Goal: Use online tool/utility: Utilize a website feature to perform a specific function

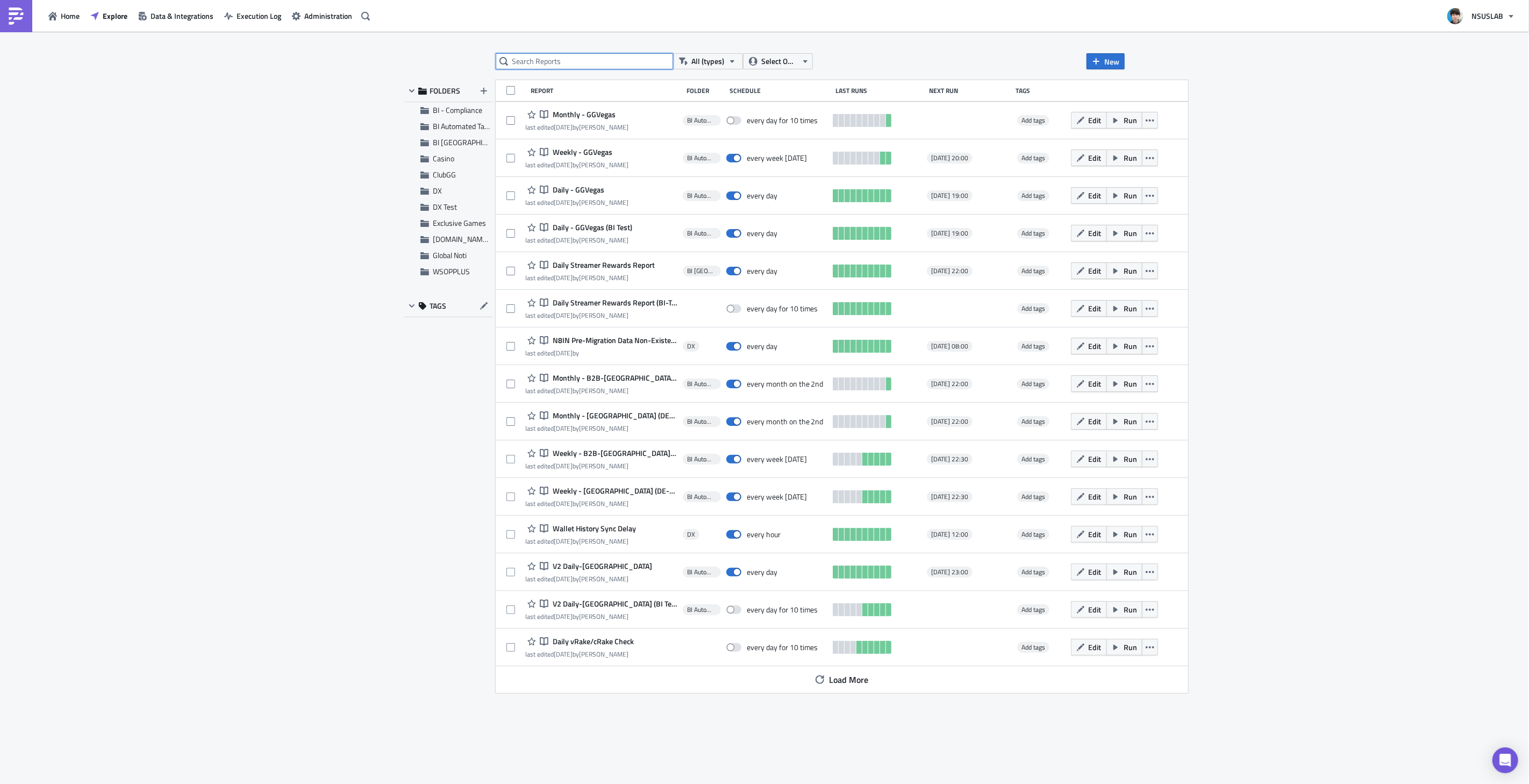
click at [544, 60] on input "text" at bounding box center [584, 62] width 177 height 16
type input "health"
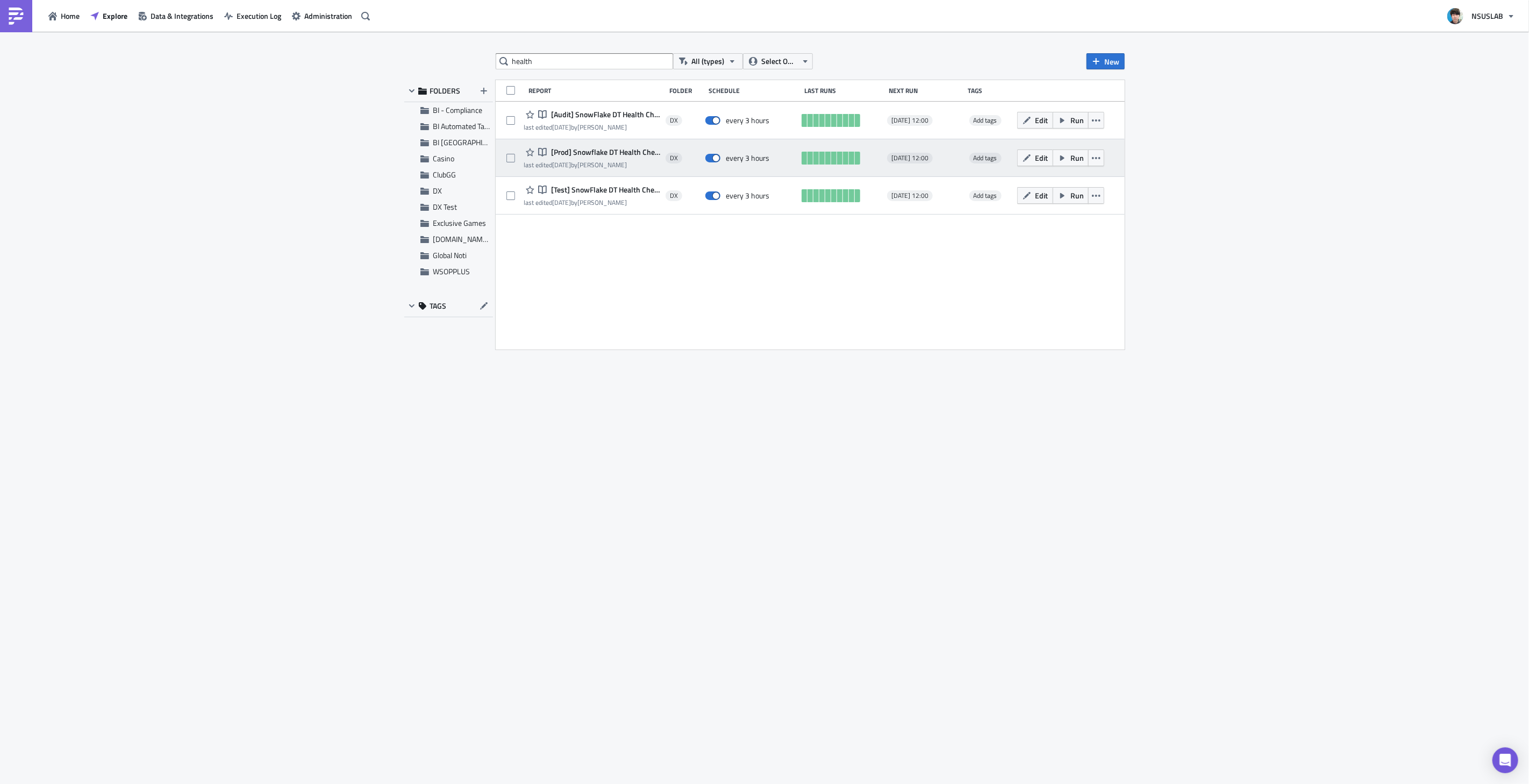
click at [619, 153] on span "[Prod] Snowflake DT Health Check" at bounding box center [604, 152] width 112 height 10
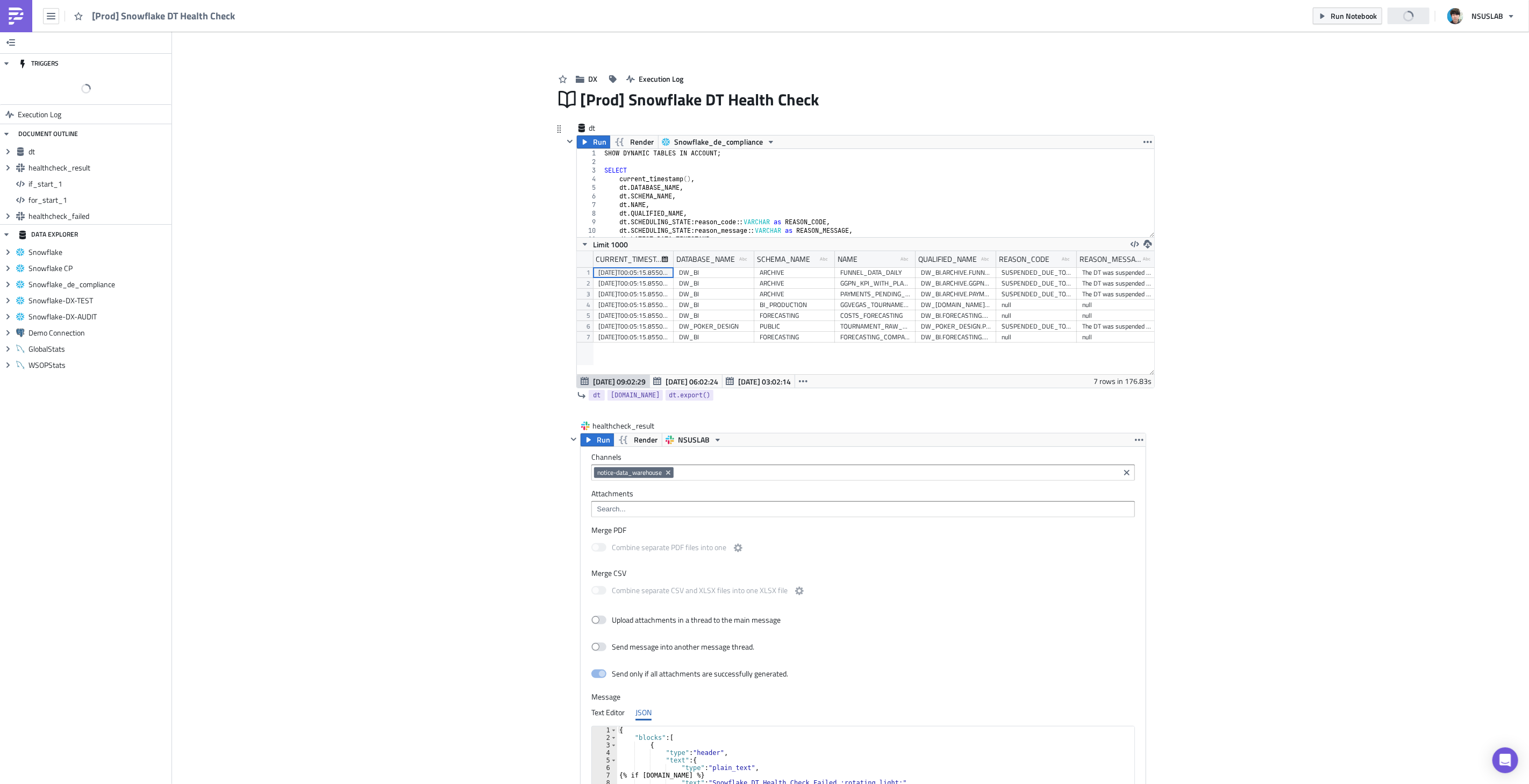
scroll to position [123, 578]
click at [826, 196] on div "SHOW DYNAMIC TABLES IN ACCOUNT ; SELECT current_timestamp ( ) , dt . DATABASE_N…" at bounding box center [900, 197] width 596 height 96
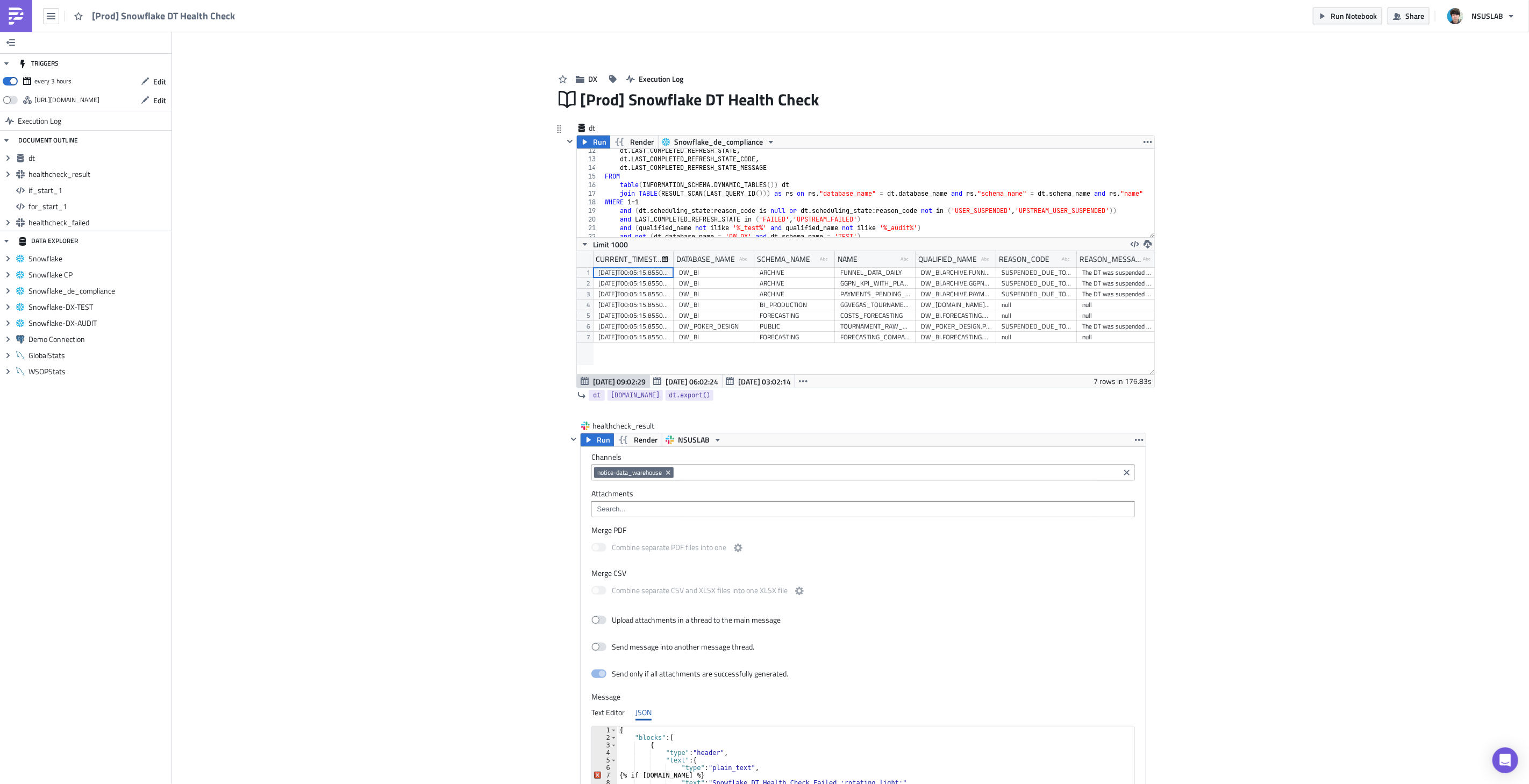
scroll to position [125, 0]
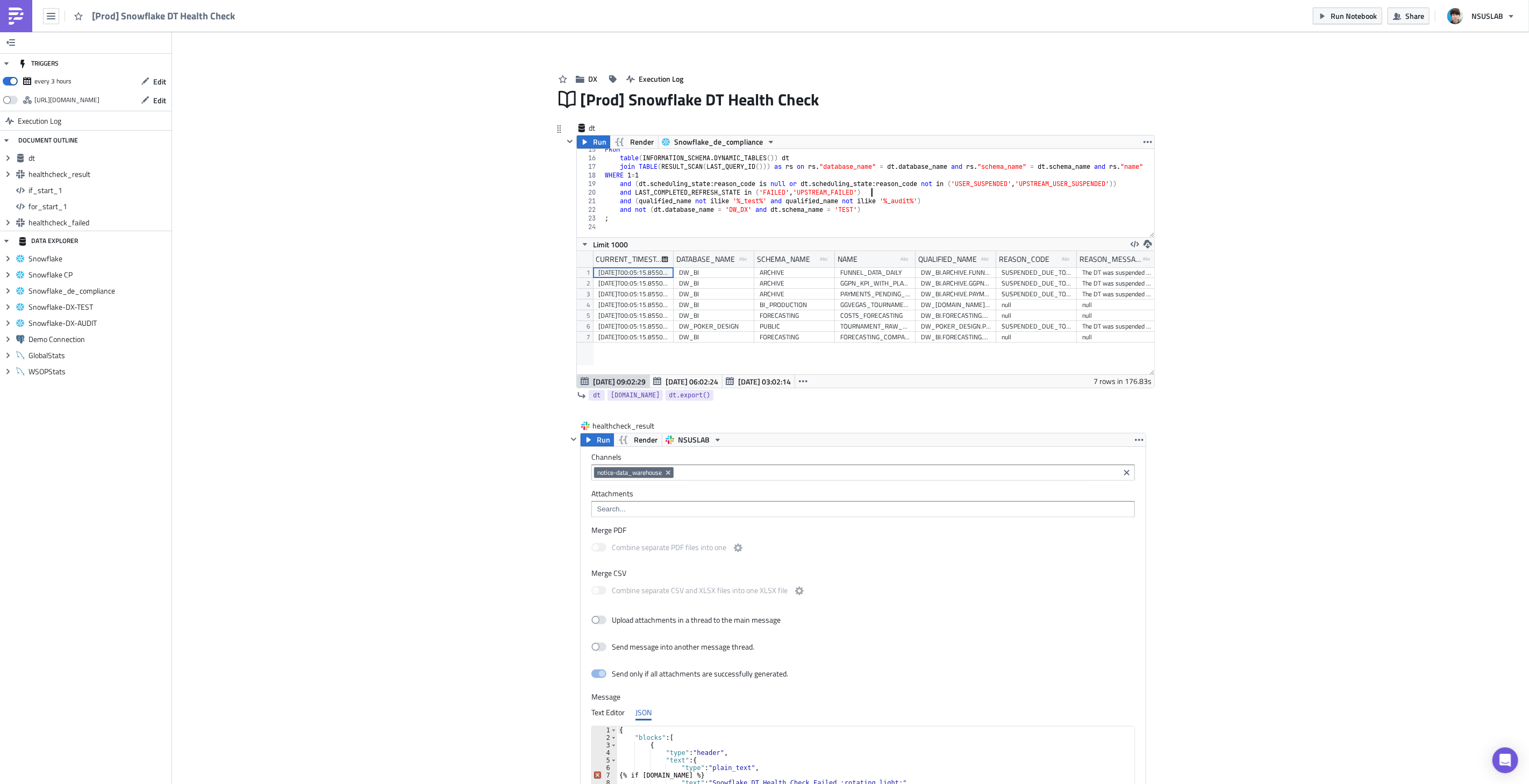
click at [900, 191] on div "FROM table ( INFORMATION_SCHEMA . DYNAMIC_TABLES ( )) dt join TABLE ( RESULT_SC…" at bounding box center [900, 194] width 596 height 96
click at [879, 208] on div "FROM table ( INFORMATION_SCHEMA . DYNAMIC_TABLES ( )) dt join TABLE ( RESULT_SC…" at bounding box center [900, 194] width 596 height 96
type textarea "and not (dt.database_name = 'DW_DX' and dt.schema_name = 'TEST')"
click at [890, 207] on div "FROM table ( INFORMATION_SCHEMA . DYNAMIC_TABLES ( )) dt join TABLE ( RESULT_SC…" at bounding box center [900, 194] width 596 height 96
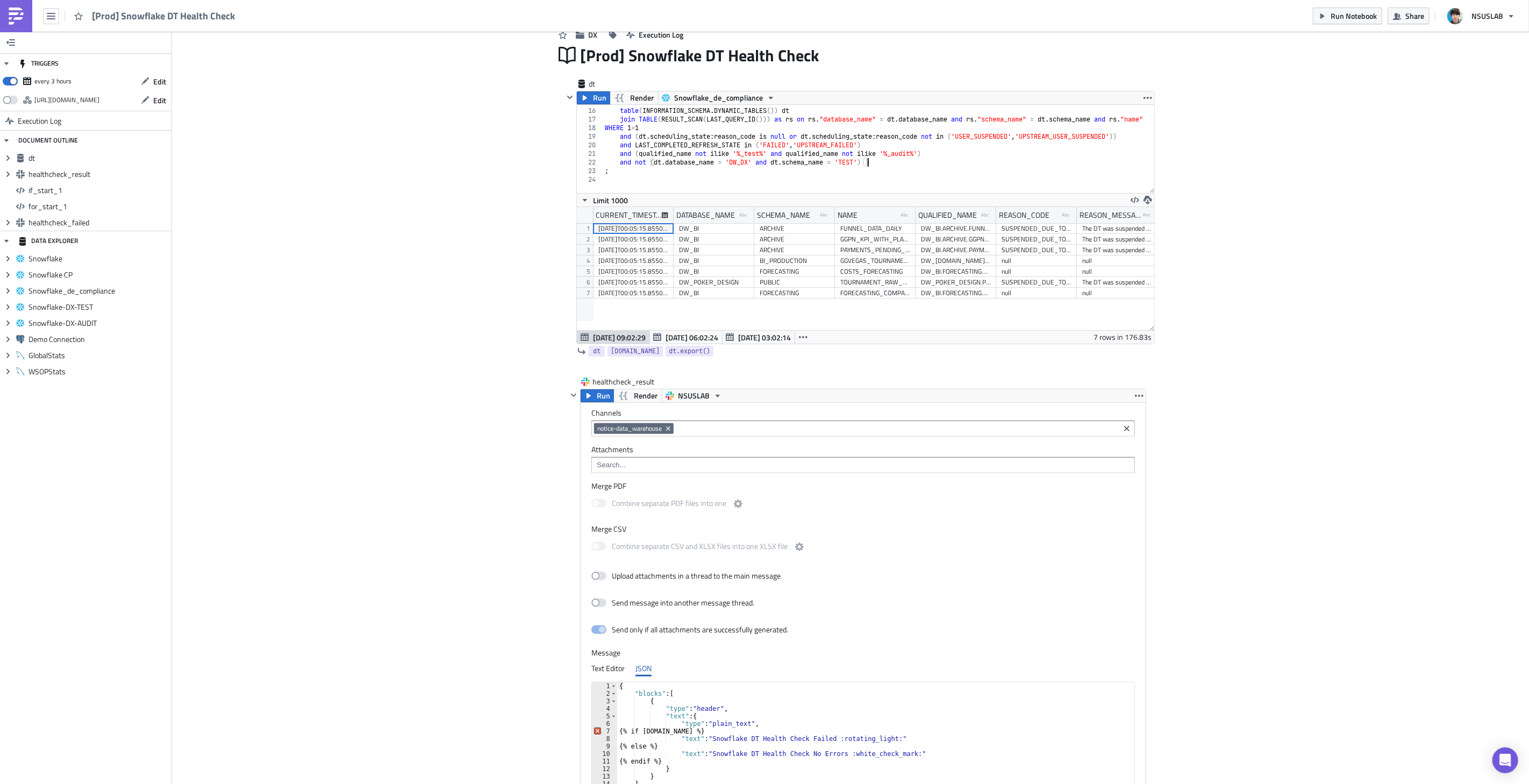
scroll to position [0, 0]
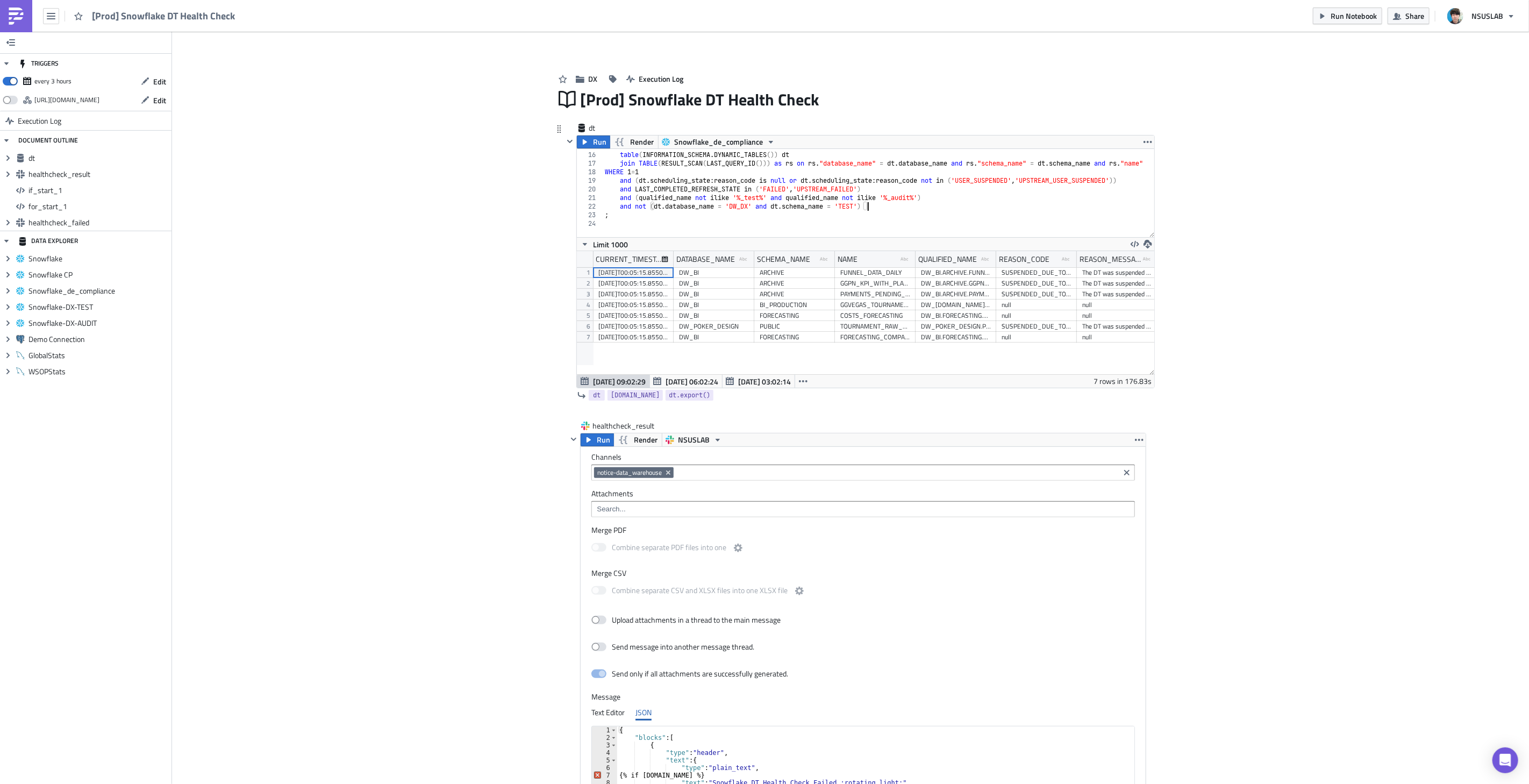
click at [881, 205] on div "FROM table ( INFORMATION_SCHEMA . DYNAMIC_TABLES ( )) dt join TABLE ( RESULT_SC…" at bounding box center [900, 190] width 596 height 96
drag, startPoint x: 890, startPoint y: 207, endPoint x: 616, endPoint y: 210, distance: 274.0
click at [616, 210] on div "FROM table ( INFORMATION_SCHEMA . DYNAMIC_TABLES ( )) dt join TABLE ( RESULT_SC…" at bounding box center [900, 190] width 596 height 96
click at [880, 203] on div "FROM table ( INFORMATION_SCHEMA . DYNAMIC_TABLES ( )) dt join TABLE ( RESULT_SC…" at bounding box center [873, 193] width 542 height 88
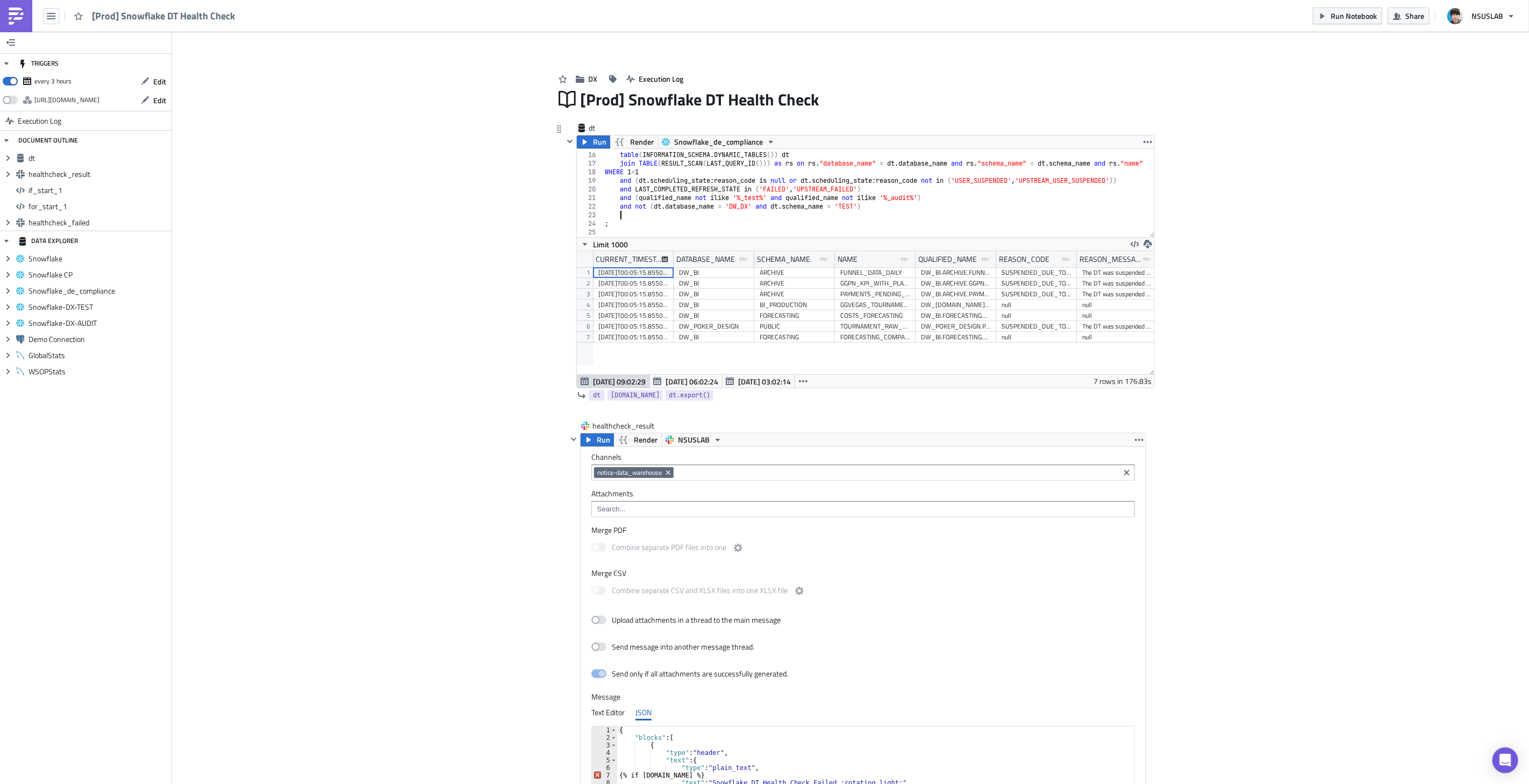
paste textarea "and not (dt.database_name = 'DW_DX' and dt.schema_name = 'TEST')"
drag, startPoint x: 739, startPoint y: 216, endPoint x: 746, endPoint y: 216, distance: 7.0
click at [746, 216] on div "FROM table ( INFORMATION_SCHEMA . DYNAMIC_TABLES ( )) dt join TABLE ( RESULT_SC…" at bounding box center [900, 190] width 596 height 96
click at [847, 216] on div "FROM table ( INFORMATION_SCHEMA . DYNAMIC_TABLES ( )) dt join TABLE ( RESULT_SC…" at bounding box center [900, 190] width 596 height 96
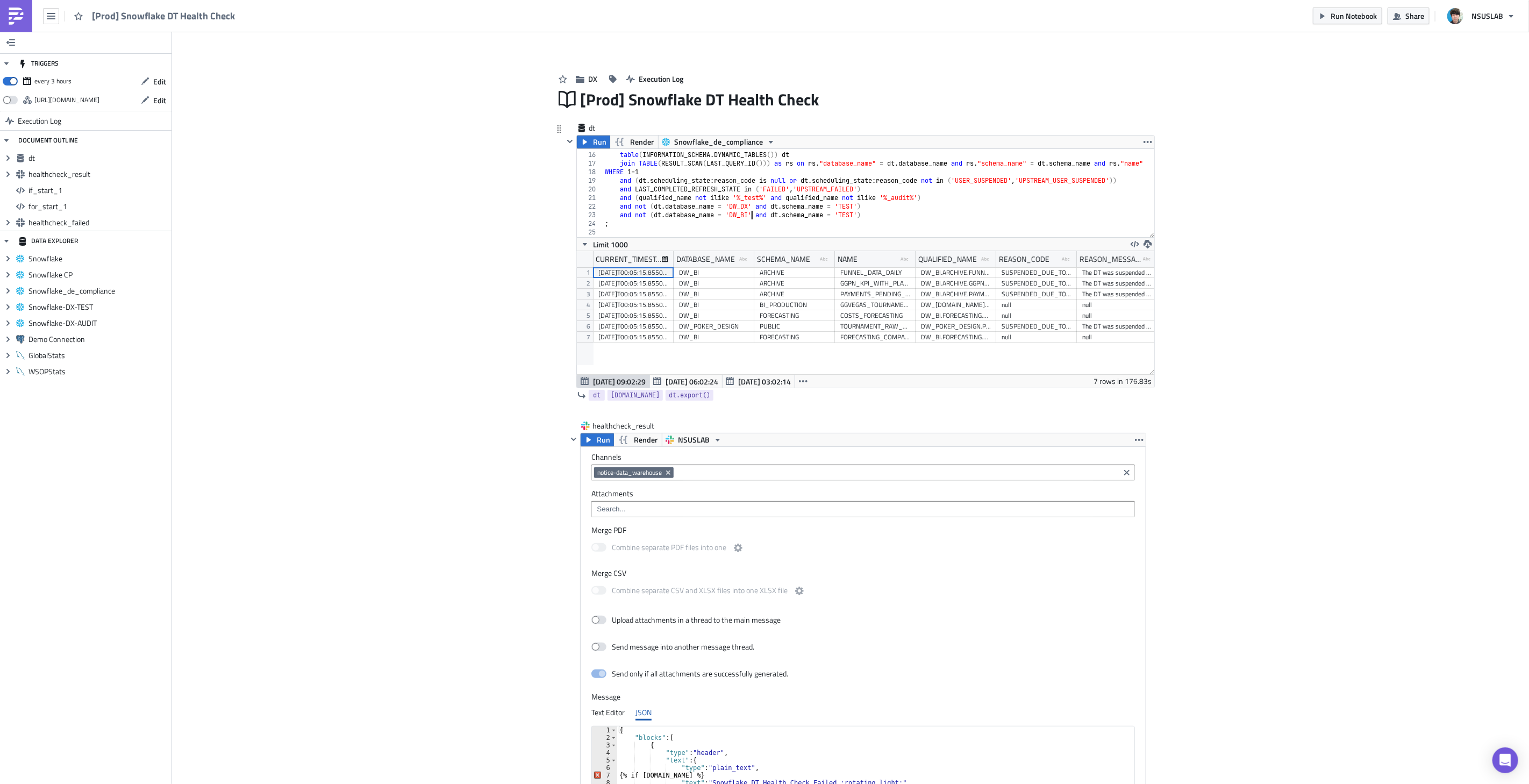
click at [847, 216] on div "FROM table ( INFORMATION_SCHEMA . DYNAMIC_TABLES ( )) dt join TABLE ( RESULT_SC…" at bounding box center [900, 190] width 596 height 96
paste textarea "ARCHIVE"
type textarea "and not (dt.database_name = 'DW_BI' and dt.schema_name = 'ARCHIVE')"
click at [914, 215] on div "FROM table ( INFORMATION_SCHEMA . DYNAMIC_TABLES ( )) dt join TABLE ( RESULT_SC…" at bounding box center [900, 190] width 596 height 96
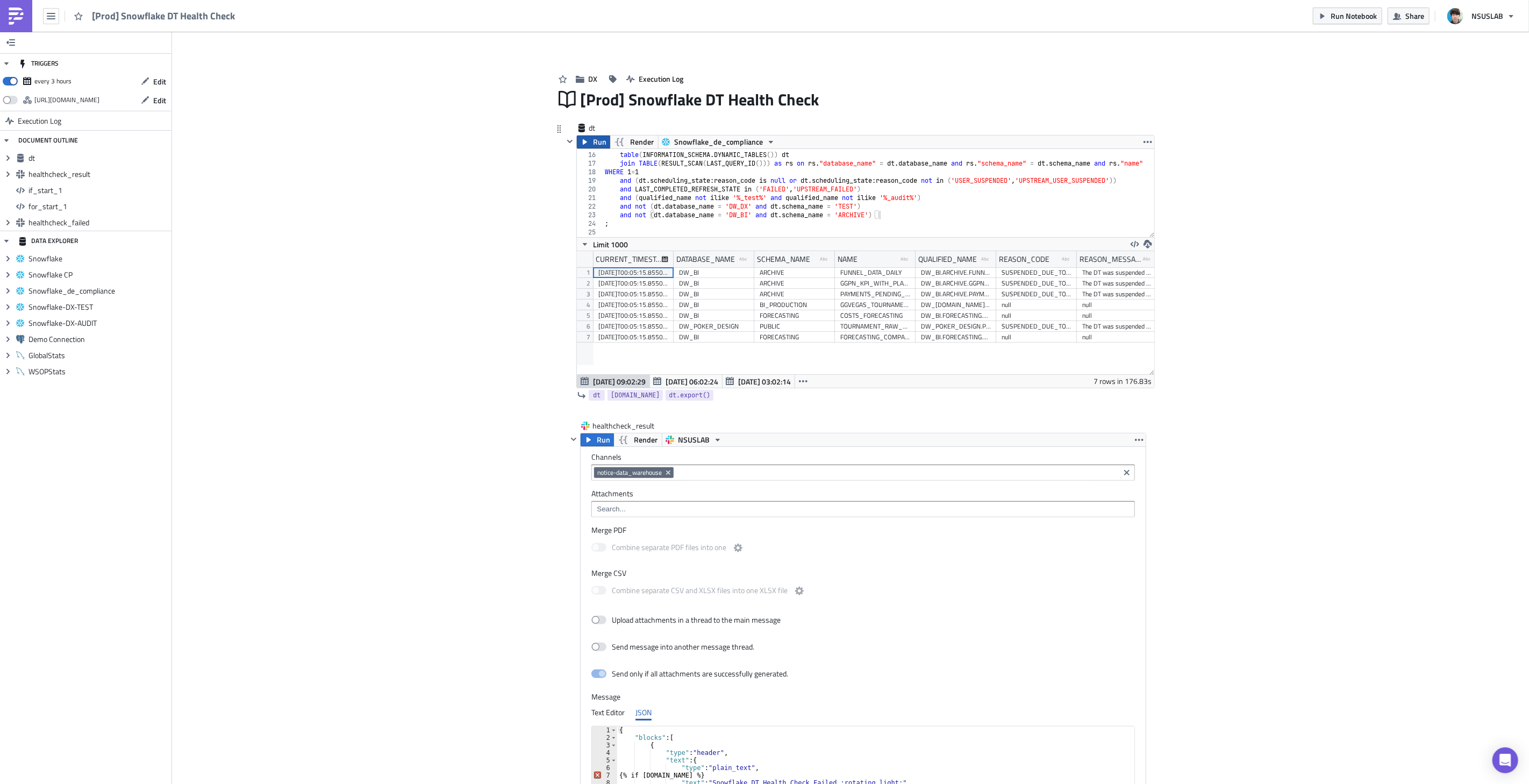
click at [598, 142] on span "Run" at bounding box center [599, 142] width 14 height 13
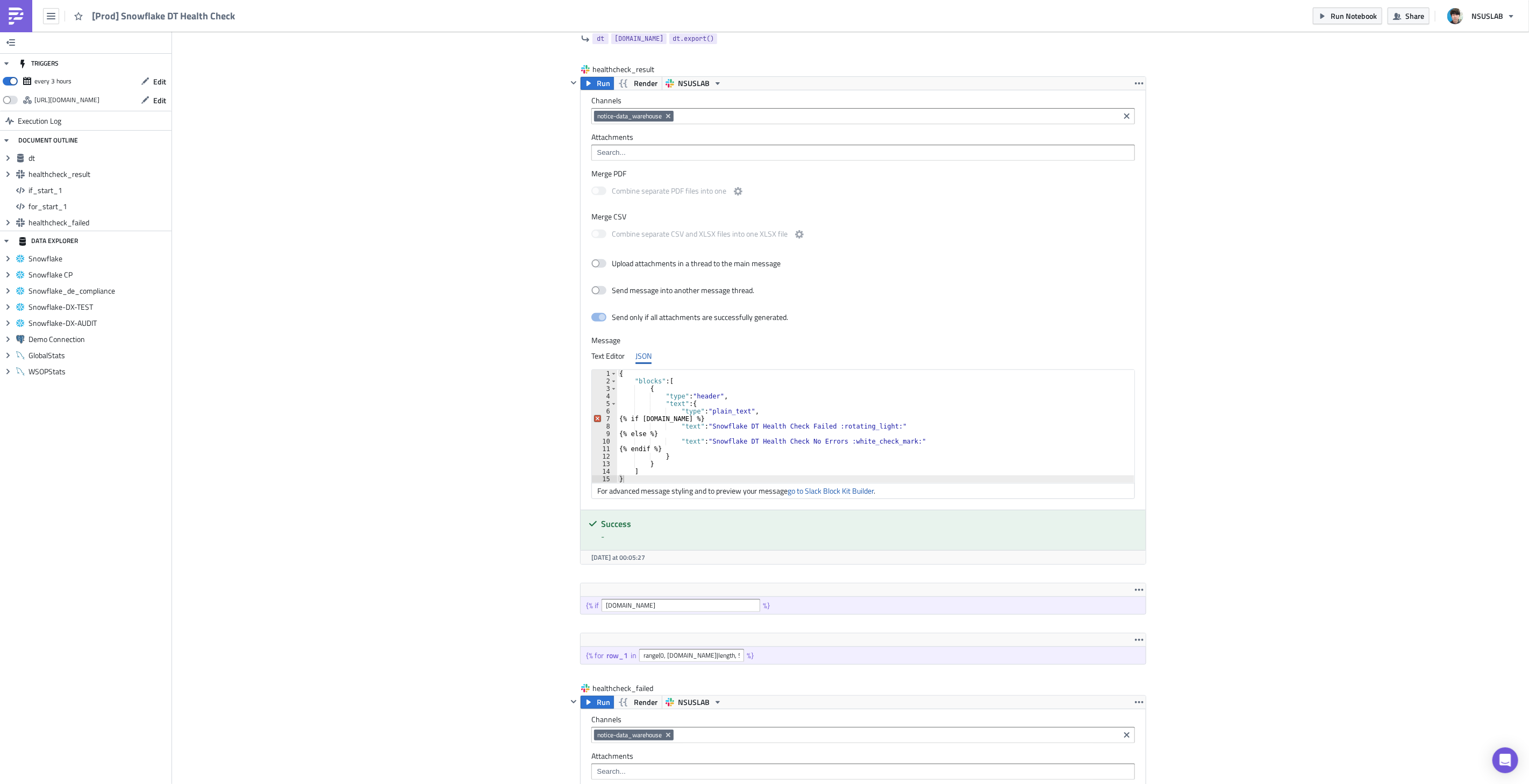
scroll to position [99, 0]
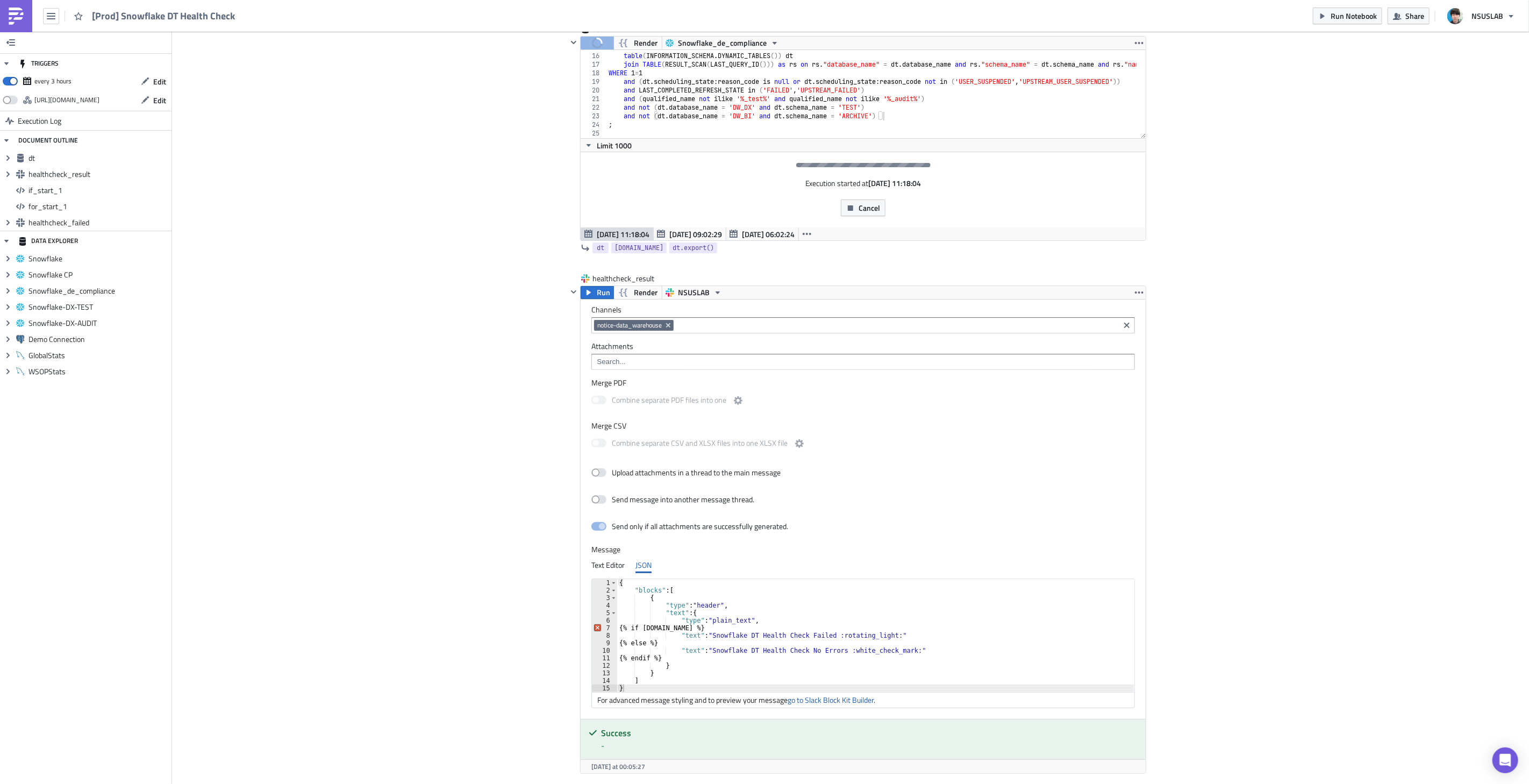
click at [1316, 541] on div "Add Image DX Execution Log [Prod] Snowflake DT Health Check dt Run Render Snowf…" at bounding box center [850, 769] width 1356 height 1673
